Goal: Task Accomplishment & Management: Use online tool/utility

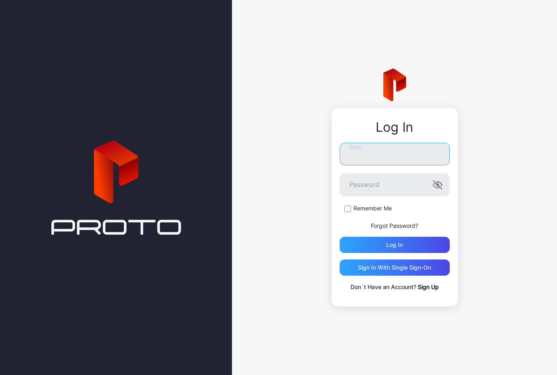
type input "**********"
click at [394, 244] on button "Log in" at bounding box center [395, 245] width 110 height 16
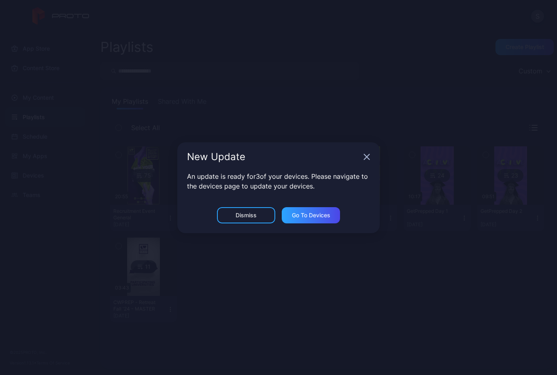
click at [370, 160] on icon "button" at bounding box center [367, 156] width 6 height 6
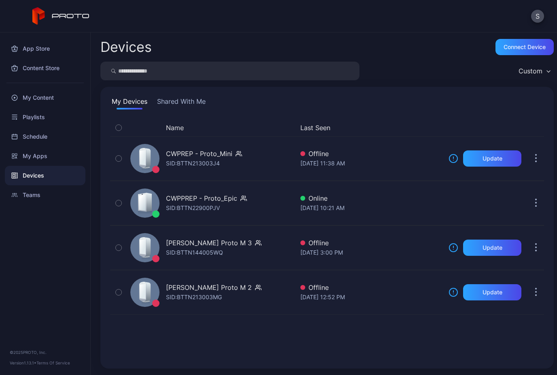
click at [42, 179] on div "Devices" at bounding box center [45, 175] width 81 height 19
click at [47, 96] on div "My Content" at bounding box center [45, 97] width 81 height 19
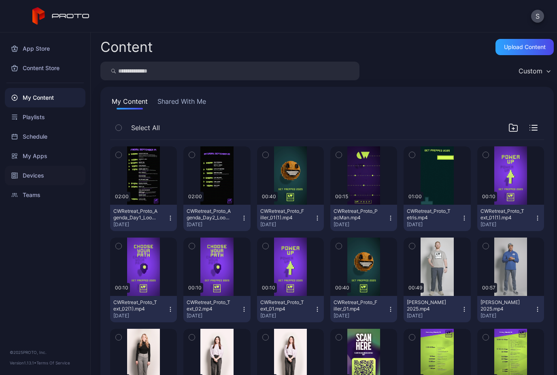
click at [34, 175] on div "Devices" at bounding box center [45, 175] width 81 height 19
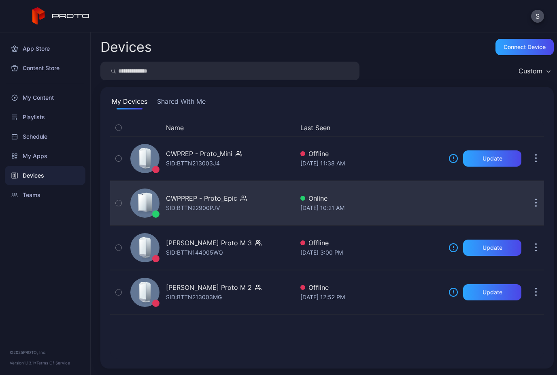
click at [260, 198] on div "CWPPREP - Proto_Epic SID: BTTN22900PJV" at bounding box center [210, 203] width 167 height 41
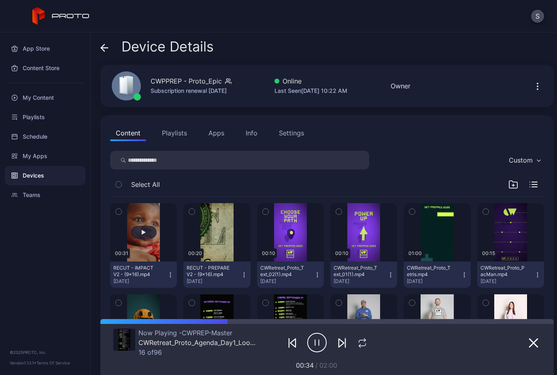
click at [142, 228] on div "button" at bounding box center [144, 232] width 26 height 13
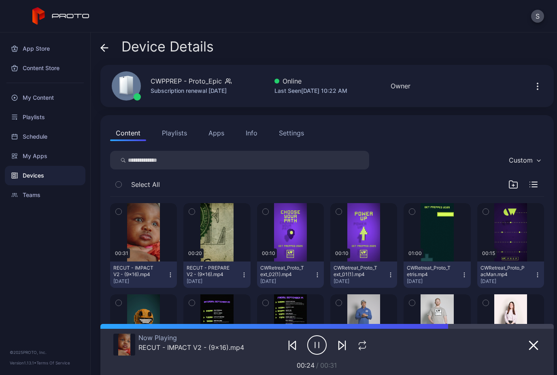
click at [173, 134] on button "Playlists" at bounding box center [174, 133] width 36 height 16
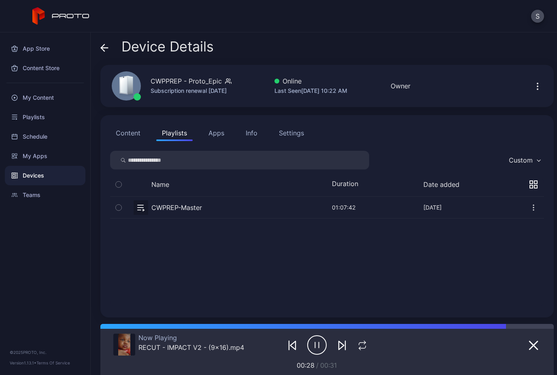
click at [267, 204] on button "button" at bounding box center [327, 206] width 434 height 21
click at [307, 205] on button "button" at bounding box center [327, 206] width 434 height 21
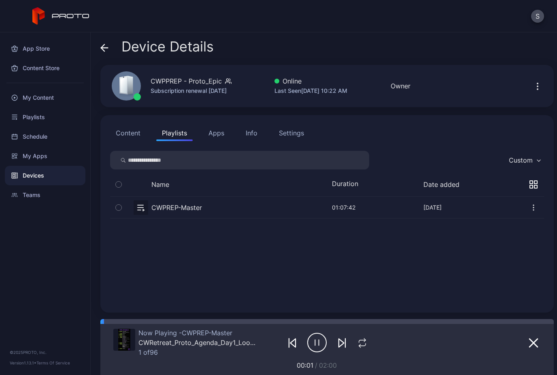
click at [120, 204] on icon "button" at bounding box center [119, 207] width 6 height 9
click at [286, 209] on button "button" at bounding box center [327, 206] width 434 height 21
click at [537, 345] on icon "button" at bounding box center [534, 343] width 10 height 10
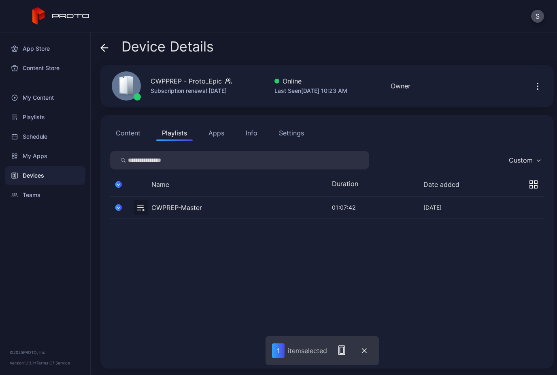
click at [125, 183] on button "button" at bounding box center [118, 184] width 17 height 17
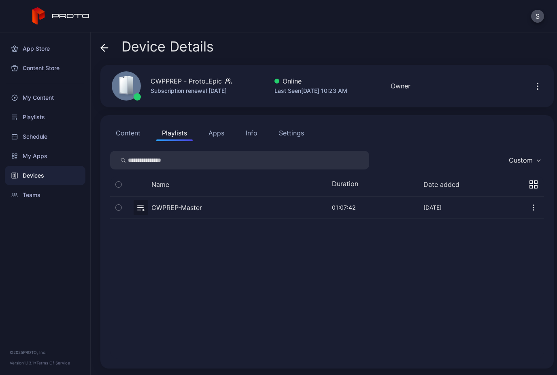
click at [128, 132] on button "Content" at bounding box center [128, 133] width 36 height 16
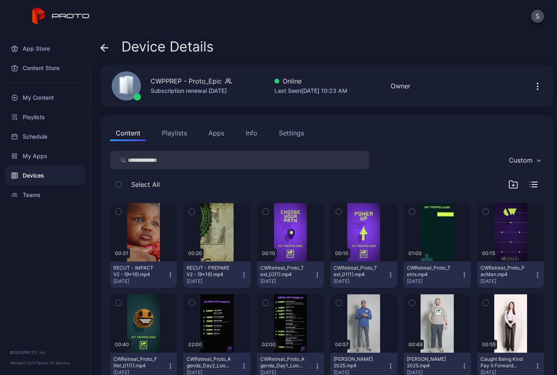
click at [122, 209] on button "button" at bounding box center [118, 211] width 17 height 17
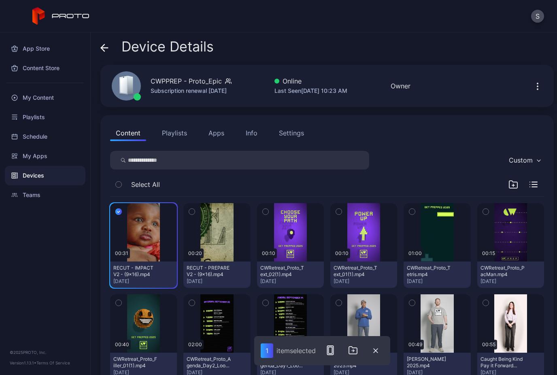
click at [199, 213] on button "button" at bounding box center [191, 211] width 17 height 17
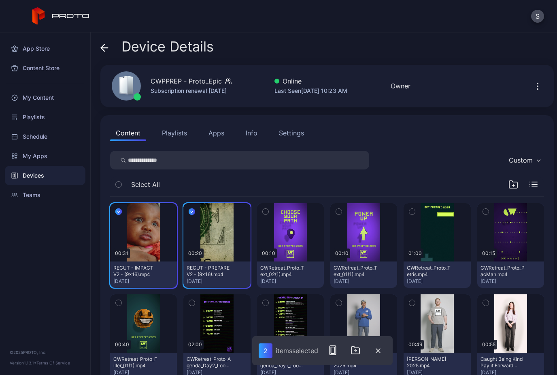
click at [369, 345] on div "2 item s selected" at bounding box center [322, 350] width 141 height 29
click at [354, 351] on icon "button" at bounding box center [356, 350] width 10 height 10
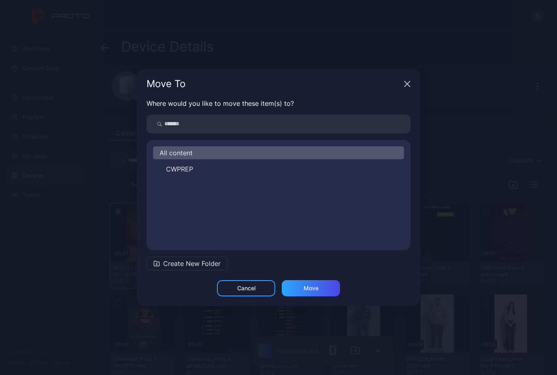
click at [407, 81] on icon "button" at bounding box center [407, 84] width 6 height 6
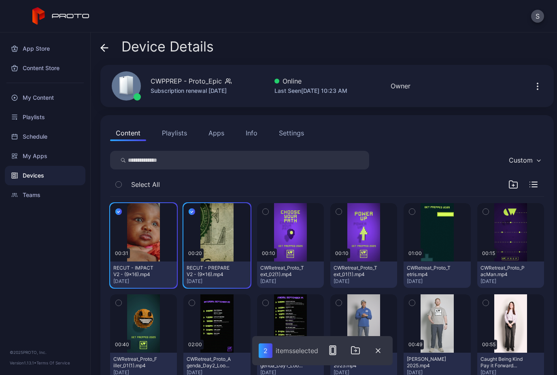
click at [121, 213] on icon "button" at bounding box center [118, 211] width 6 height 9
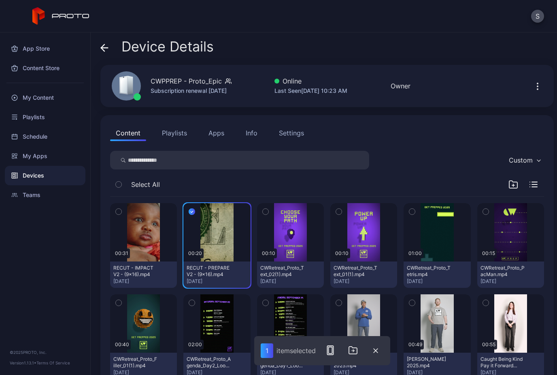
click at [194, 212] on icon "button" at bounding box center [192, 211] width 6 height 9
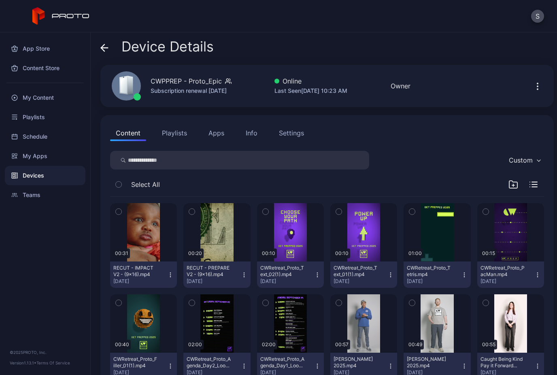
click at [174, 137] on button "Playlists" at bounding box center [174, 133] width 36 height 16
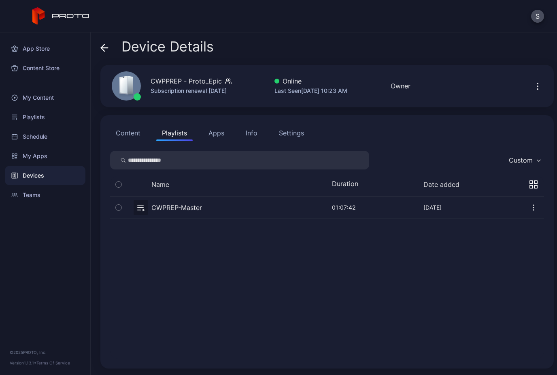
click at [318, 206] on button "button" at bounding box center [327, 206] width 434 height 21
click at [533, 205] on icon "button" at bounding box center [534, 207] width 8 height 8
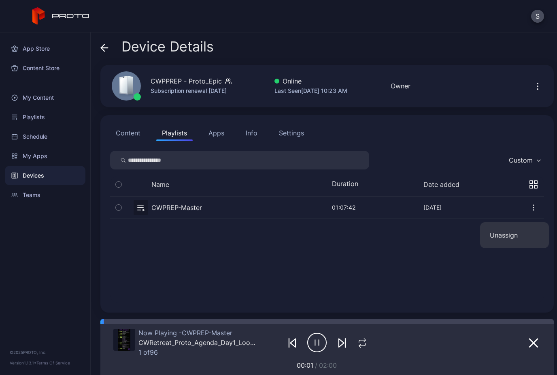
click at [197, 211] on button "button" at bounding box center [327, 206] width 434 height 21
click at [119, 210] on icon "button" at bounding box center [119, 207] width 6 height 9
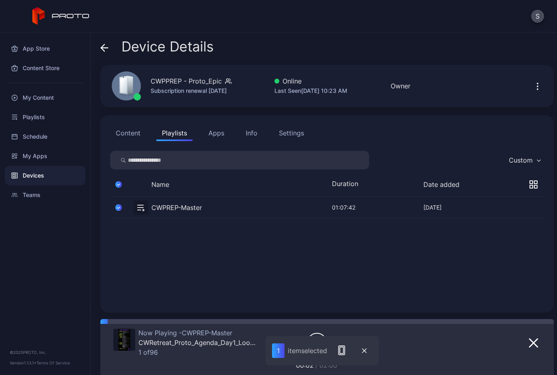
click at [181, 215] on button "button" at bounding box center [327, 206] width 434 height 21
click at [365, 347] on button "button" at bounding box center [364, 350] width 16 height 17
click at [535, 86] on icon "button" at bounding box center [538, 86] width 10 height 10
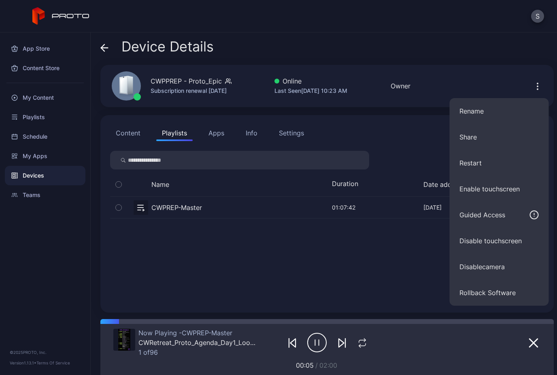
click at [311, 288] on div "CWPREP-Master [DATE] 01:07:42 Mar 11, 2025" at bounding box center [327, 249] width 434 height 106
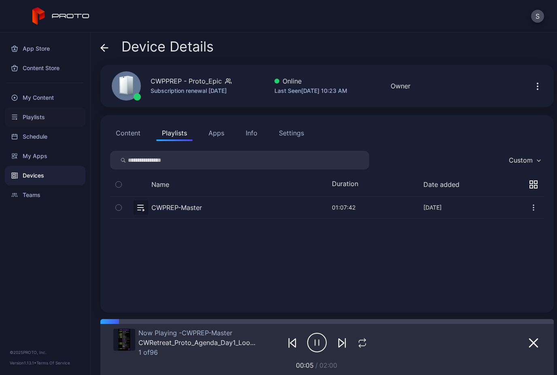
click at [28, 120] on div "Playlists" at bounding box center [45, 116] width 81 height 19
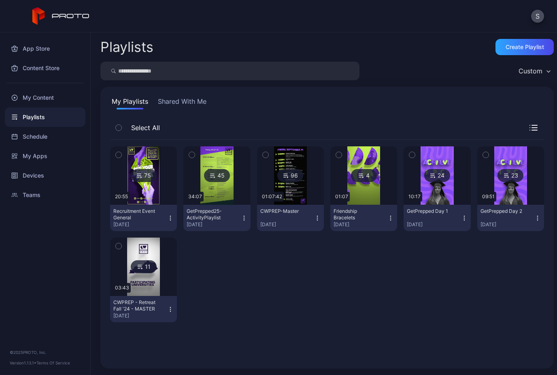
click at [296, 215] on div "CWPREP-Master [DATE]" at bounding box center [287, 218] width 54 height 20
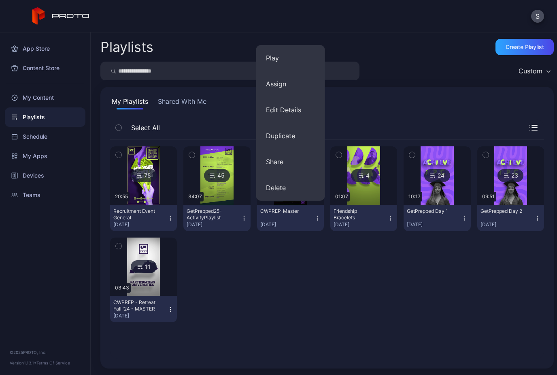
click at [314, 220] on icon "button" at bounding box center [317, 218] width 6 height 6
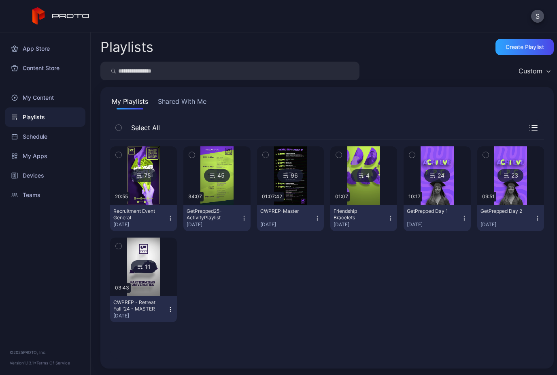
click at [321, 216] on button "CWPREP-Master [DATE]" at bounding box center [290, 218] width 67 height 26
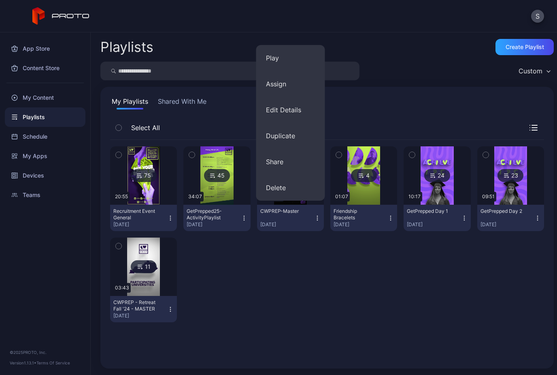
click at [311, 222] on div "[DATE]" at bounding box center [287, 224] width 54 height 6
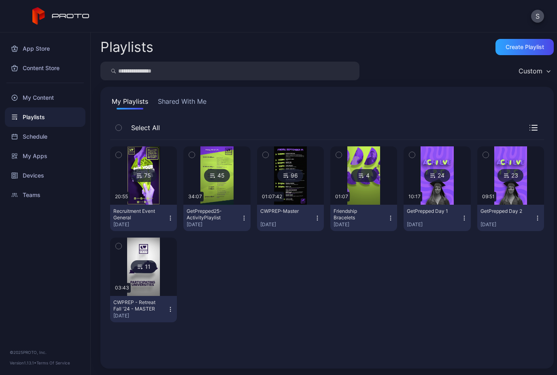
click at [288, 164] on img at bounding box center [290, 175] width 33 height 58
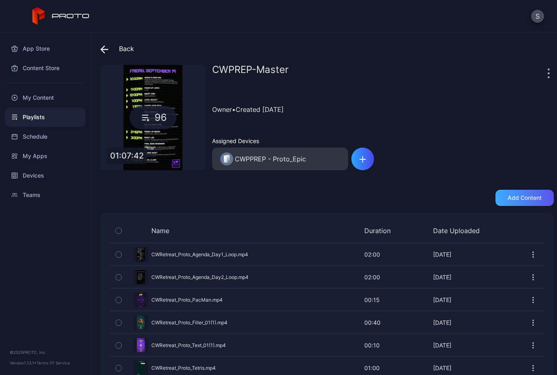
click at [537, 193] on div "Add content" at bounding box center [525, 198] width 58 height 16
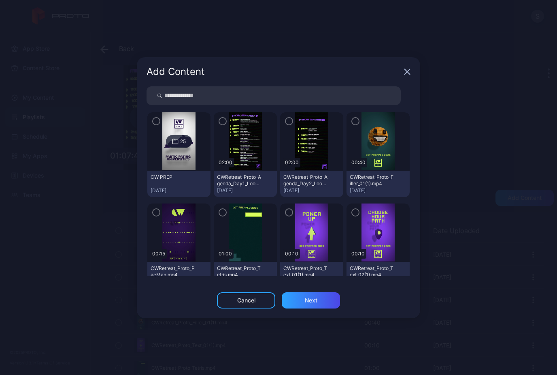
click at [178, 180] on div "CW PREP [DATE]" at bounding box center [178, 184] width 63 height 26
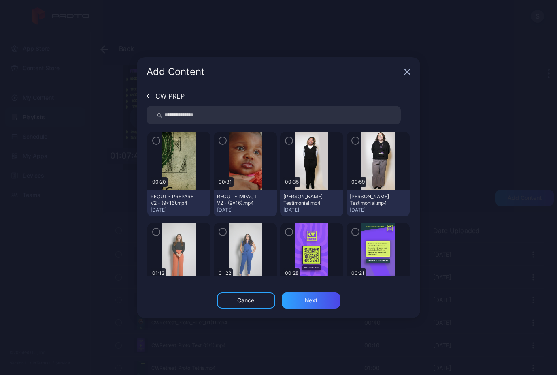
click at [153, 142] on div "button" at bounding box center [156, 140] width 8 height 8
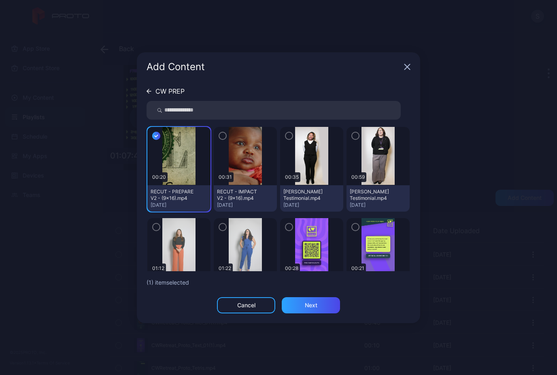
click at [226, 136] on div "button" at bounding box center [223, 136] width 8 height 8
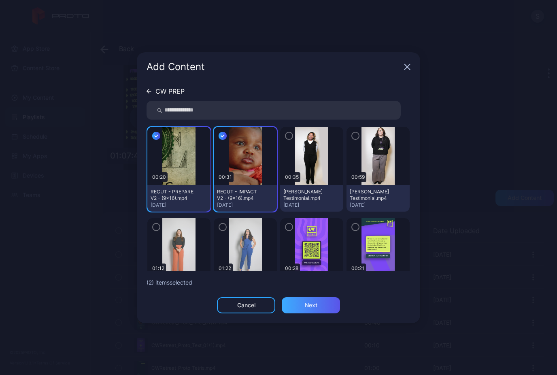
click at [321, 306] on div "Next" at bounding box center [311, 305] width 58 height 16
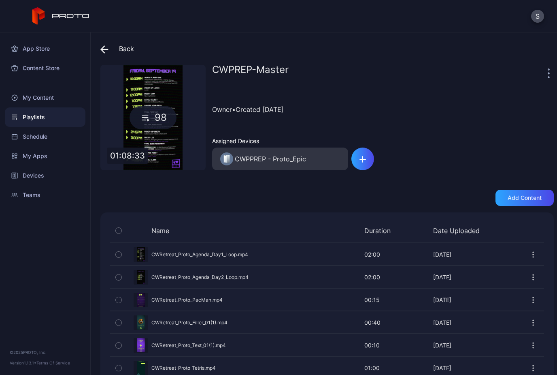
click at [306, 346] on div "Preview" at bounding box center [327, 344] width 434 height 21
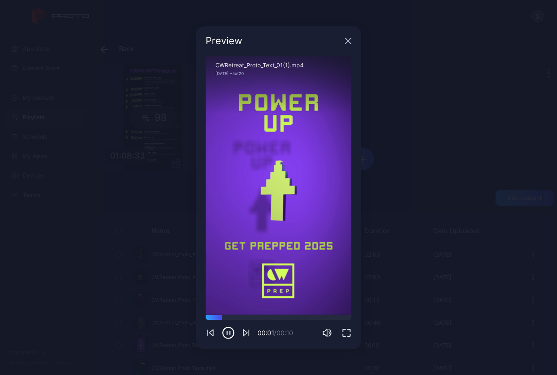
click at [341, 40] on div "Preview" at bounding box center [274, 41] width 136 height 10
click at [350, 49] on div "Preview" at bounding box center [278, 40] width 165 height 29
click at [350, 40] on icon "button" at bounding box center [348, 40] width 5 height 5
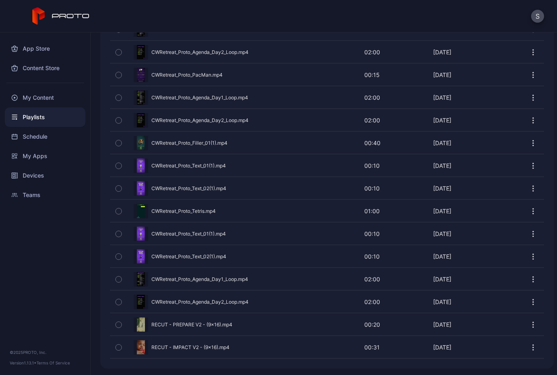
scroll to position [2107, 0]
click at [117, 325] on icon "button" at bounding box center [119, 324] width 6 height 9
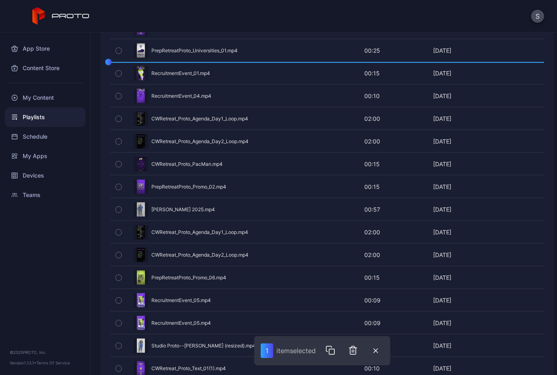
scroll to position [358, 0]
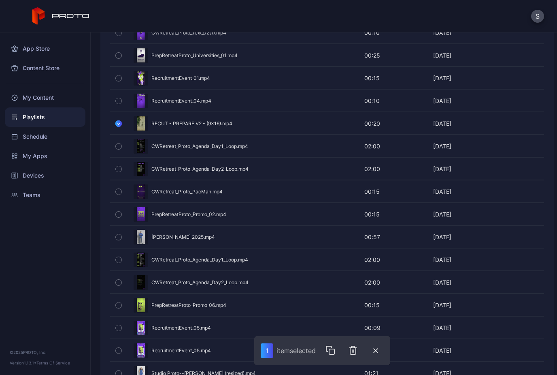
click at [117, 124] on icon "button" at bounding box center [118, 123] width 6 height 9
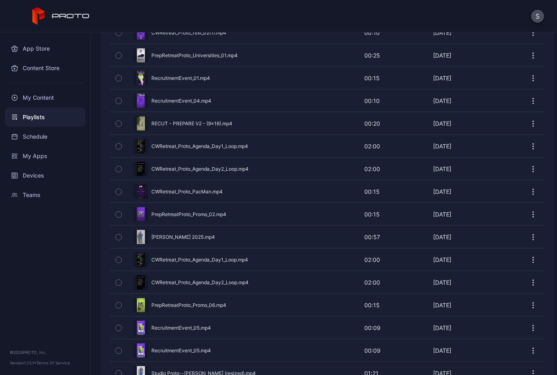
click at [122, 119] on button "button" at bounding box center [118, 124] width 17 height 22
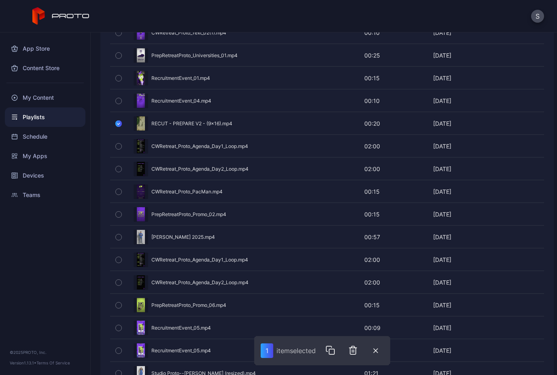
click at [331, 350] on icon "button" at bounding box center [331, 350] width 10 height 10
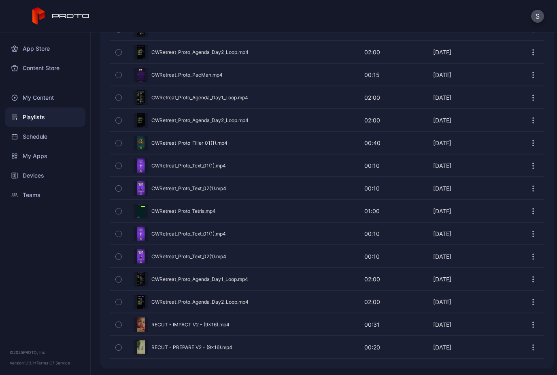
scroll to position [2130, 0]
click at [120, 323] on icon "button" at bounding box center [119, 324] width 6 height 9
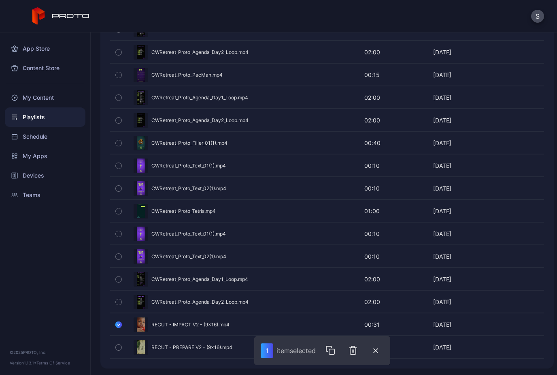
click at [330, 350] on icon "button" at bounding box center [331, 351] width 5 height 5
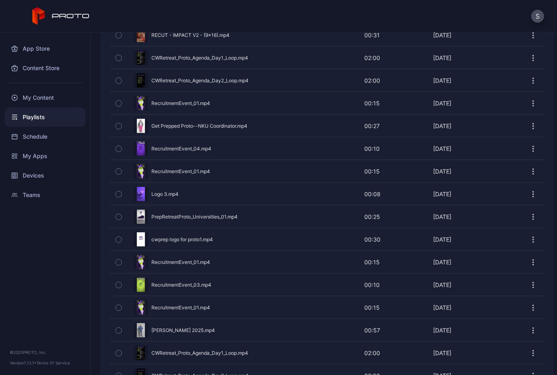
scroll to position [1671, 0]
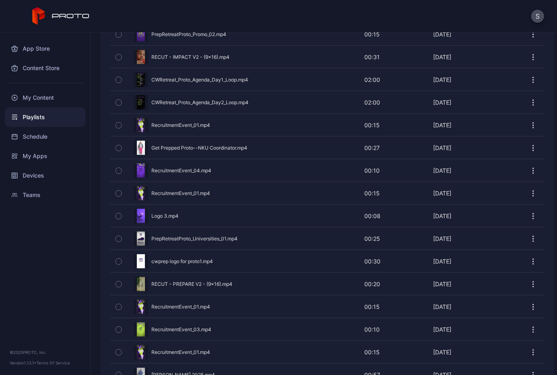
click at [208, 287] on div "Preview" at bounding box center [327, 283] width 434 height 21
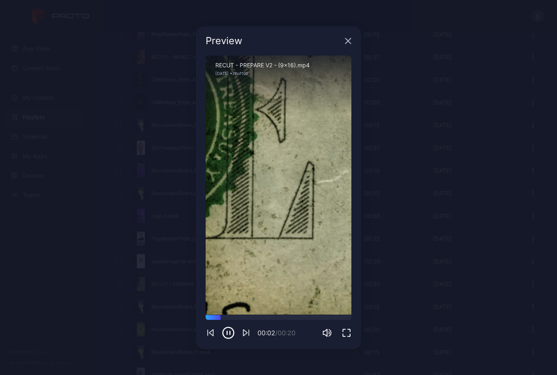
click at [350, 39] on icon "button" at bounding box center [348, 40] width 5 height 5
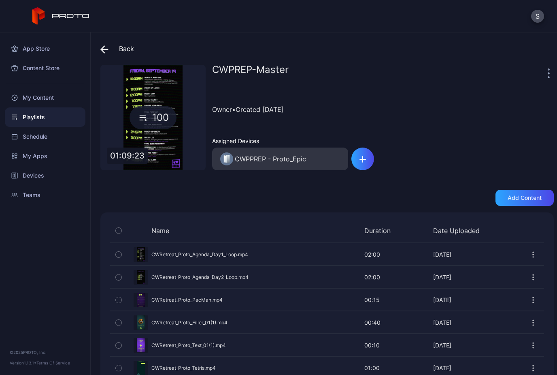
scroll to position [0, 0]
click at [129, 42] on div "Back" at bounding box center [117, 48] width 34 height 19
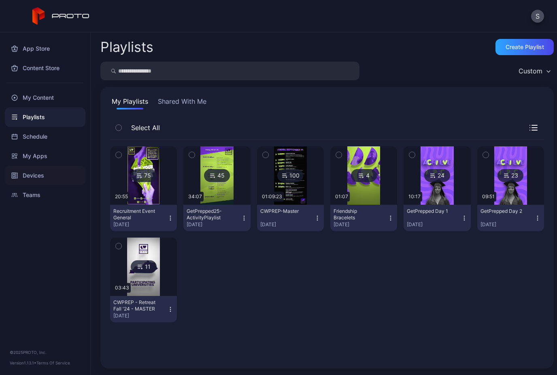
click at [43, 180] on div "Devices" at bounding box center [45, 175] width 81 height 19
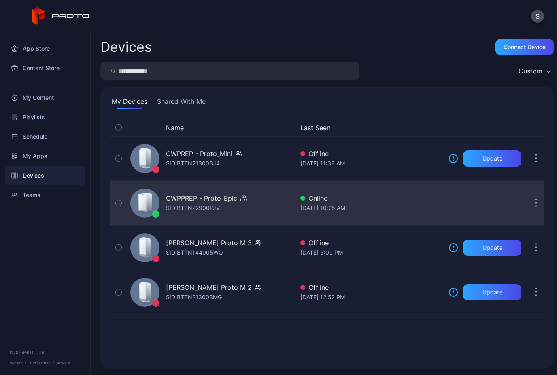
click at [217, 202] on div "CWPPREP - Proto_Epic" at bounding box center [201, 198] width 71 height 10
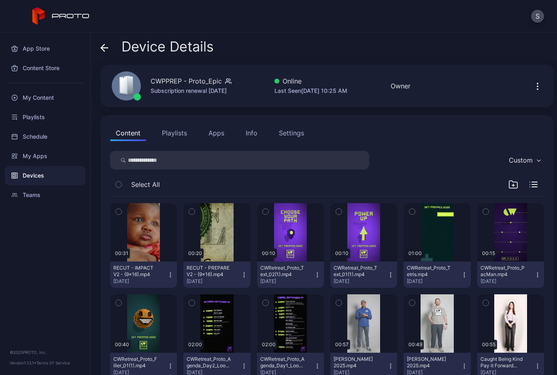
click at [181, 129] on button "Playlists" at bounding box center [174, 133] width 36 height 16
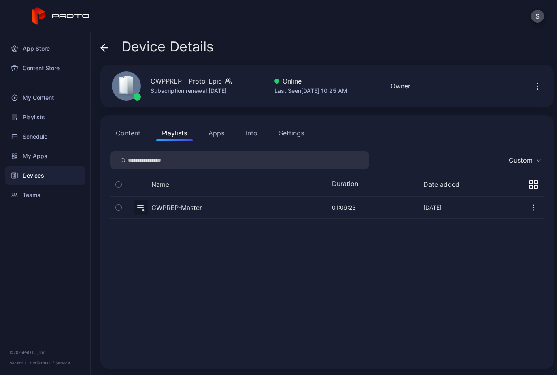
click at [183, 203] on button "button" at bounding box center [327, 206] width 434 height 21
click at [119, 205] on icon "button" at bounding box center [119, 207] width 6 height 9
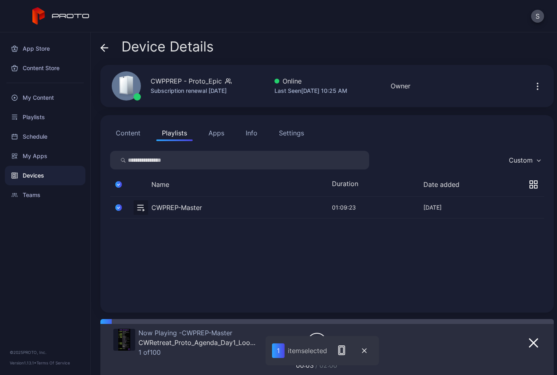
click at [371, 347] on button "button" at bounding box center [364, 350] width 16 height 17
click at [531, 344] on icon "button" at bounding box center [534, 343] width 10 height 10
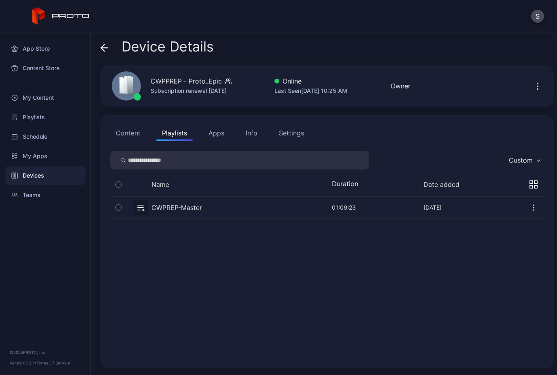
click at [181, 204] on button "button" at bounding box center [327, 206] width 434 height 21
click at [115, 205] on button "button" at bounding box center [118, 206] width 17 height 21
